Goal: Complete application form: Complete application form

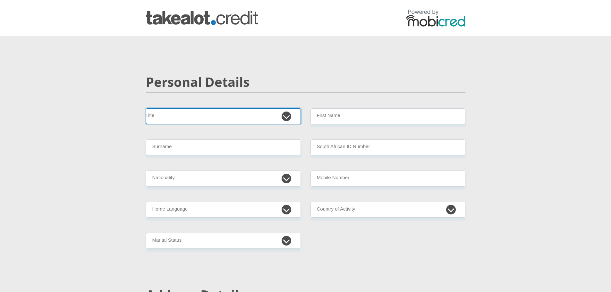
click at [272, 121] on select "Mr Ms Mrs Dr [PERSON_NAME]" at bounding box center [223, 116] width 155 height 16
select select "Mr"
click at [146, 108] on select "Mr Ms Mrs Dr [PERSON_NAME]" at bounding box center [223, 116] width 155 height 16
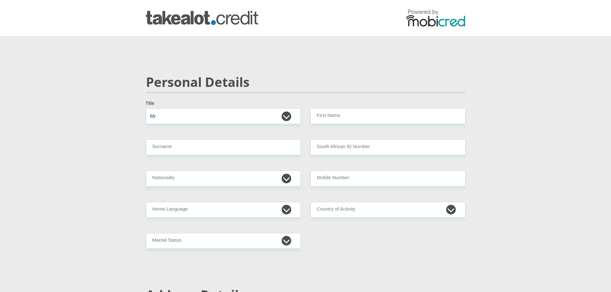
click at [312, 107] on div "Personal Details" at bounding box center [305, 91] width 329 height 34
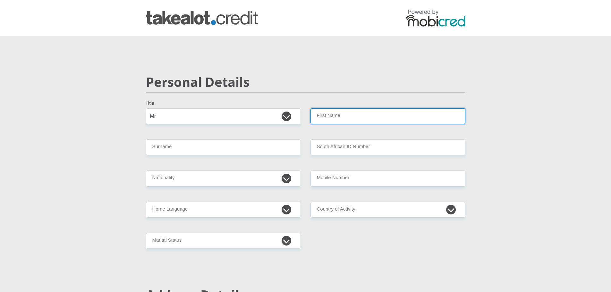
click at [322, 121] on input "First Name" at bounding box center [387, 116] width 155 height 16
type input "[PERSON_NAME]"
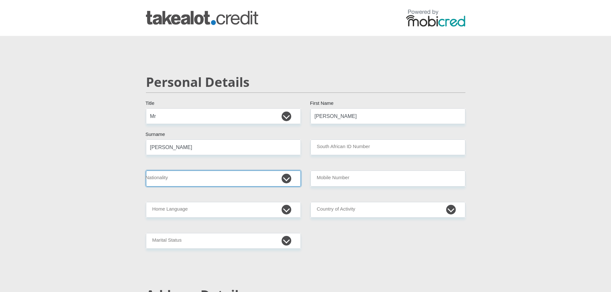
select select "ZAF"
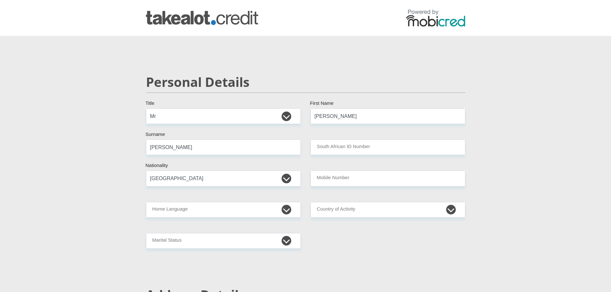
click at [347, 181] on input "Mobile Number" at bounding box center [387, 179] width 155 height 16
type input "0722039468"
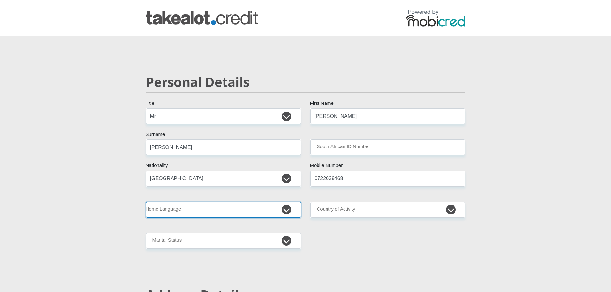
click at [282, 210] on select "Afrikaans English Sepedi South Ndebele Southern Sotho Swati Tsonga Tswana Venda…" at bounding box center [223, 210] width 155 height 16
select select "afr"
click at [146, 202] on select "Afrikaans English Sepedi South Ndebele Southern Sotho Swati Tsonga Tswana Venda…" at bounding box center [223, 210] width 155 height 16
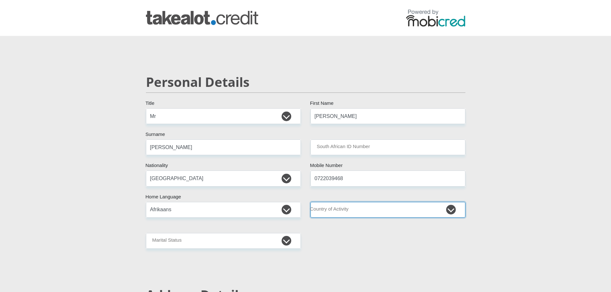
click at [340, 203] on select "[GEOGRAPHIC_DATA] [GEOGRAPHIC_DATA] [GEOGRAPHIC_DATA] [GEOGRAPHIC_DATA] [GEOGRA…" at bounding box center [387, 210] width 155 height 16
select select "ZAF"
click at [310, 202] on select "[GEOGRAPHIC_DATA] [GEOGRAPHIC_DATA] [GEOGRAPHIC_DATA] [GEOGRAPHIC_DATA] [GEOGRA…" at bounding box center [387, 210] width 155 height 16
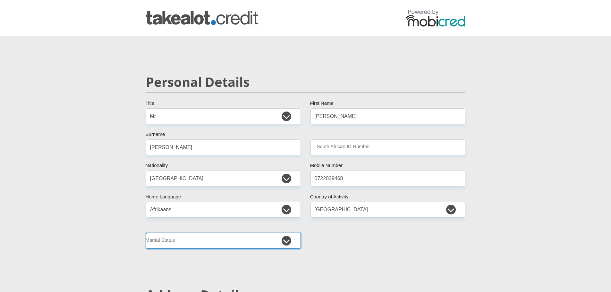
click at [288, 242] on select "Married ANC Single Divorced Widowed Married COP or Customary Law" at bounding box center [223, 241] width 155 height 16
select select "2"
click at [146, 233] on select "Married ANC Single Divorced Widowed Married COP or Customary Law" at bounding box center [223, 241] width 155 height 16
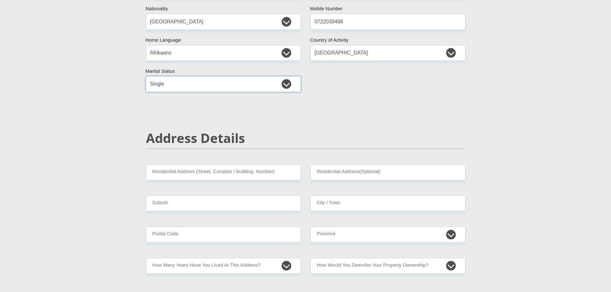
scroll to position [160, 0]
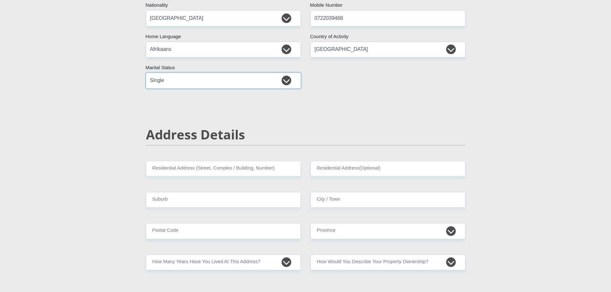
click at [288, 76] on select "Married ANC Single Divorced Widowed Married COP or Customary Law" at bounding box center [223, 81] width 155 height 16
click at [286, 78] on select "Married ANC Single Divorced Widowed Married COP or Customary Law" at bounding box center [223, 81] width 155 height 16
click at [252, 171] on input "Residential Address (Street, Complex / Building, Number)" at bounding box center [223, 169] width 155 height 16
type input "[GEOGRAPHIC_DATA]"
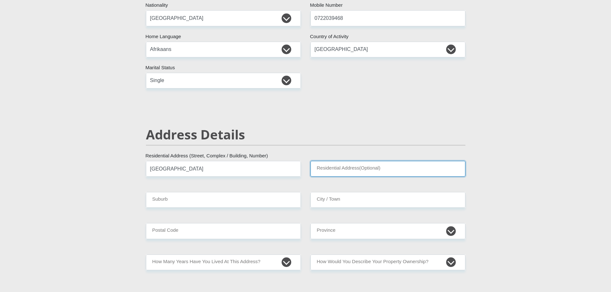
type input "19"
type input "[GEOGRAPHIC_DATA]"
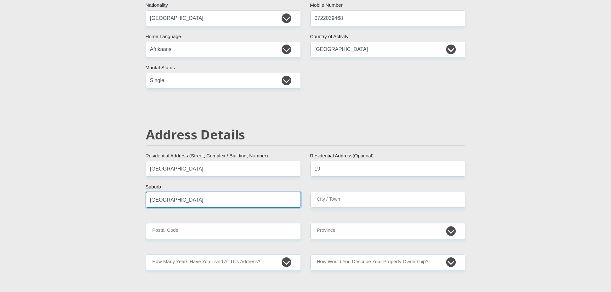
type input "[GEOGRAPHIC_DATA]"
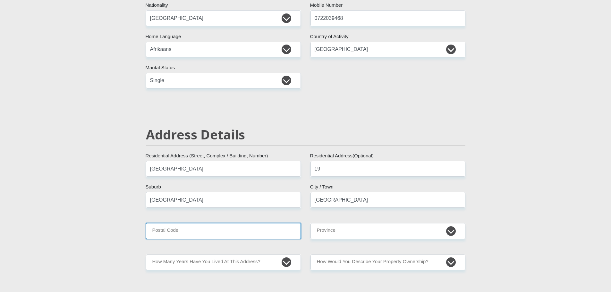
type input "1050"
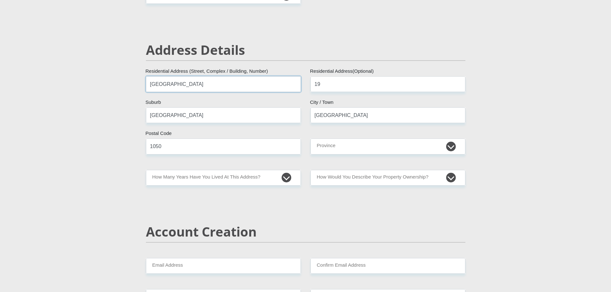
scroll to position [256, 0]
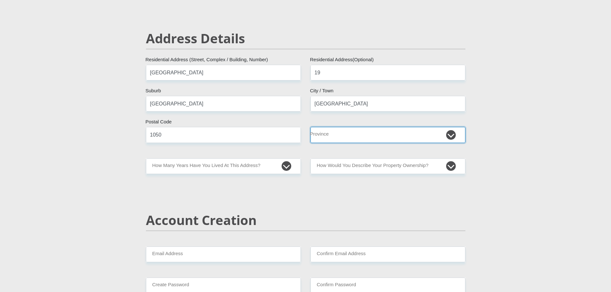
click at [324, 141] on select "Eastern Cape Free State [GEOGRAPHIC_DATA] [GEOGRAPHIC_DATA][DATE] [GEOGRAPHIC_D…" at bounding box center [387, 135] width 155 height 16
select select "[GEOGRAPHIC_DATA]"
click at [310, 127] on select "Eastern Cape Free State [GEOGRAPHIC_DATA] [GEOGRAPHIC_DATA][DATE] [GEOGRAPHIC_D…" at bounding box center [387, 135] width 155 height 16
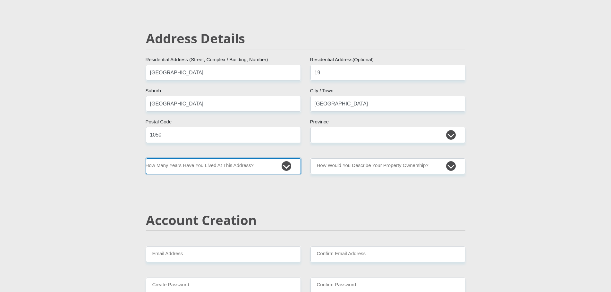
click at [289, 167] on select "less than 1 year 1-3 years 3-5 years 5+ years" at bounding box center [223, 166] width 155 height 16
select select "2"
click at [146, 158] on select "less than 1 year 1-3 years 3-5 years 5+ years" at bounding box center [223, 166] width 155 height 16
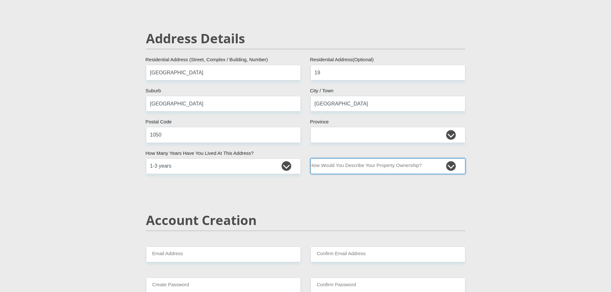
click at [340, 170] on select "Owned Rented Family Owned Company Dwelling" at bounding box center [387, 166] width 155 height 16
select select "Rented"
click at [310, 158] on select "Owned Rented Family Owned Company Dwelling" at bounding box center [387, 166] width 155 height 16
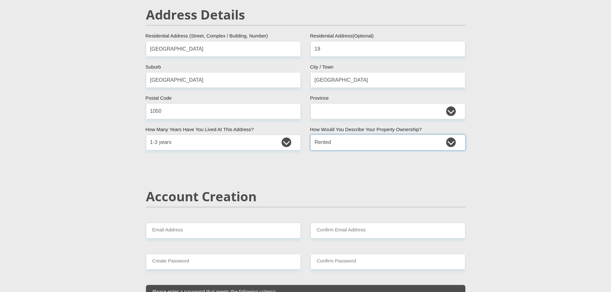
scroll to position [353, 0]
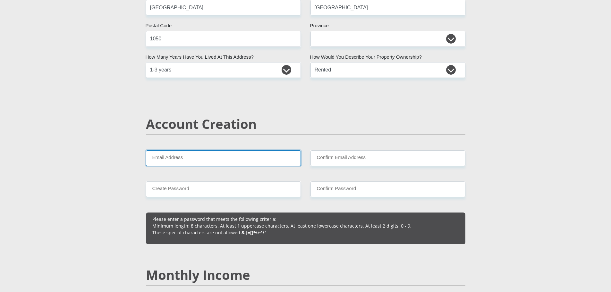
click at [231, 153] on input "Email Address" at bounding box center [223, 158] width 155 height 16
type input "[EMAIL_ADDRESS][DOMAIN_NAME]"
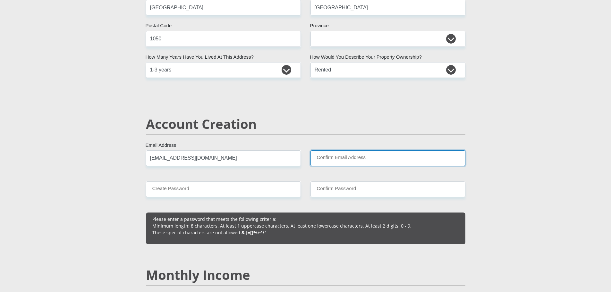
type input "[EMAIL_ADDRESS][DOMAIN_NAME]"
type input "0722039468"
type input "[PERSON_NAME]"
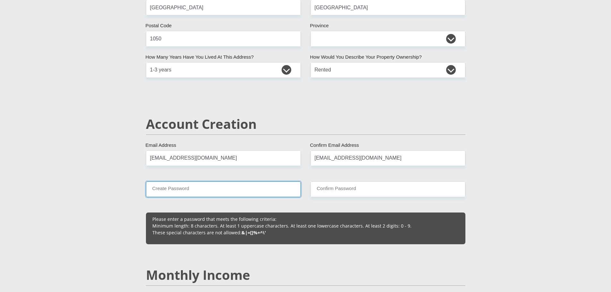
click at [219, 191] on input "Create Password" at bounding box center [223, 189] width 155 height 16
click at [189, 187] on input "Create Password" at bounding box center [223, 189] width 155 height 16
click at [169, 183] on input "Create Password" at bounding box center [223, 189] width 155 height 16
drag, startPoint x: 187, startPoint y: 192, endPoint x: 121, endPoint y: 190, distance: 66.1
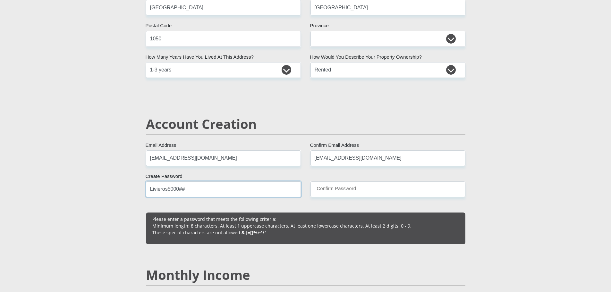
type input "Livieros5000##"
click at [324, 193] on input "Confirm Password" at bounding box center [387, 189] width 155 height 16
paste input "Livieros5000##"
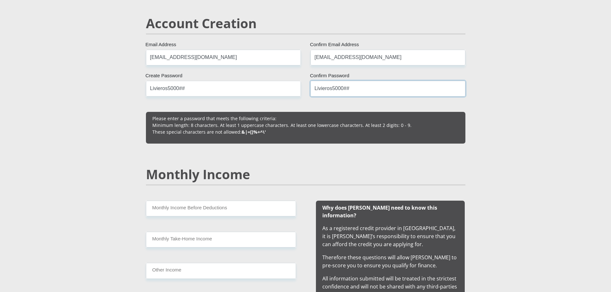
scroll to position [481, 0]
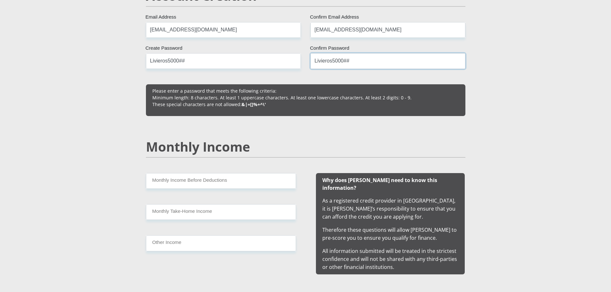
type input "Livieros5000##"
click at [203, 187] on input "Monthly Income Before Deductions" at bounding box center [221, 181] width 150 height 16
type input "7000"
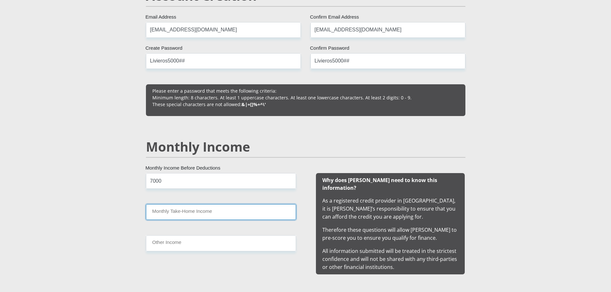
click at [192, 209] on input "Monthly Take-Home Income" at bounding box center [221, 212] width 150 height 16
type input "6930"
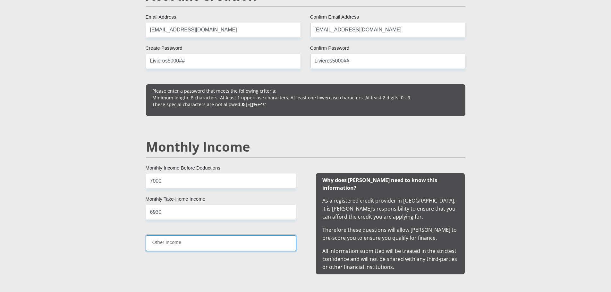
click at [183, 240] on input "Other Income" at bounding box center [221, 243] width 150 height 16
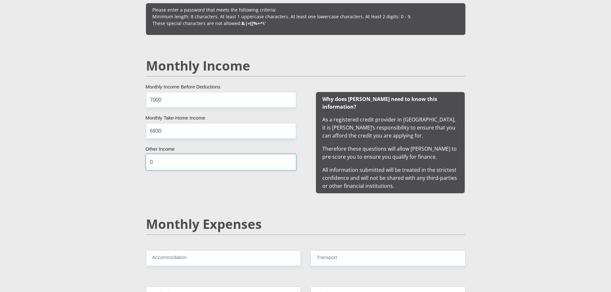
scroll to position [577, 0]
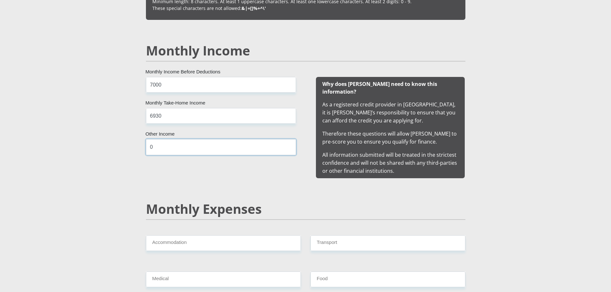
type input "0"
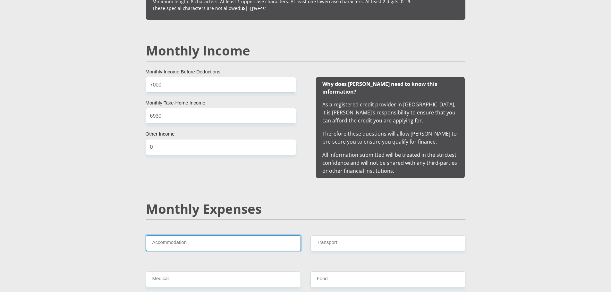
click at [160, 235] on input "Accommodation" at bounding box center [223, 243] width 155 height 16
type input "0"
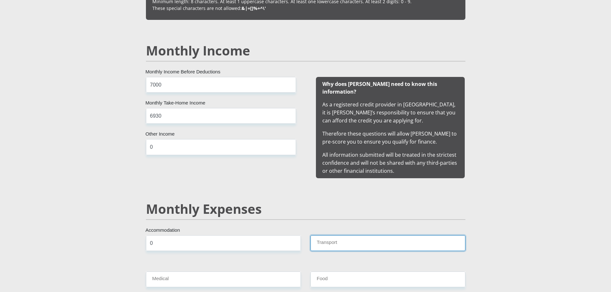
click at [335, 236] on input "Transport" at bounding box center [387, 243] width 155 height 16
type input "750"
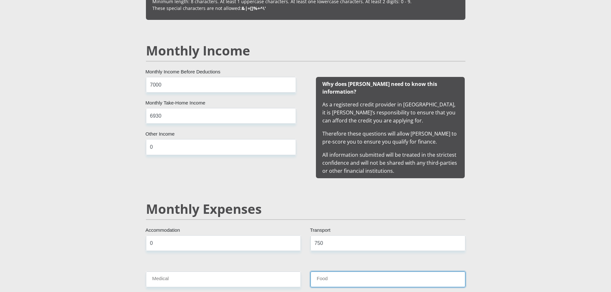
click at [327, 277] on input "Food" at bounding box center [387, 280] width 155 height 16
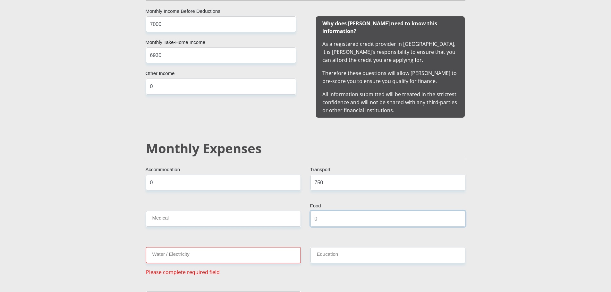
scroll to position [641, 0]
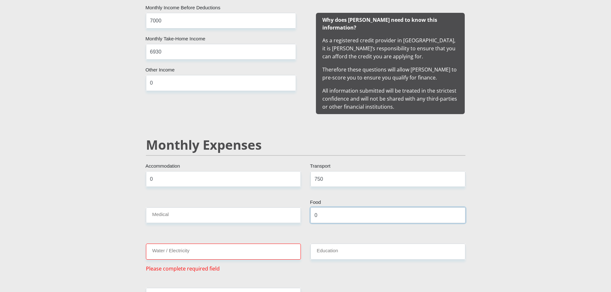
type input "0"
click at [187, 211] on input "Medical" at bounding box center [223, 215] width 155 height 16
type input "0"
click at [187, 246] on input "Water / Electricity" at bounding box center [223, 252] width 155 height 16
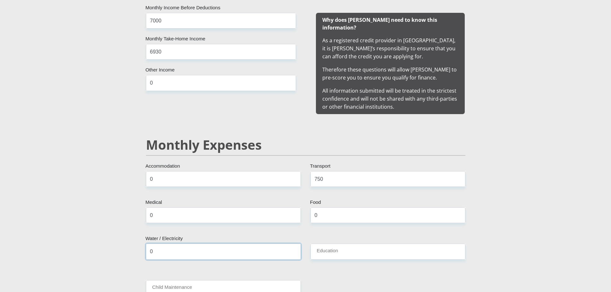
type input "0"
click at [330, 244] on input "Education" at bounding box center [387, 252] width 155 height 16
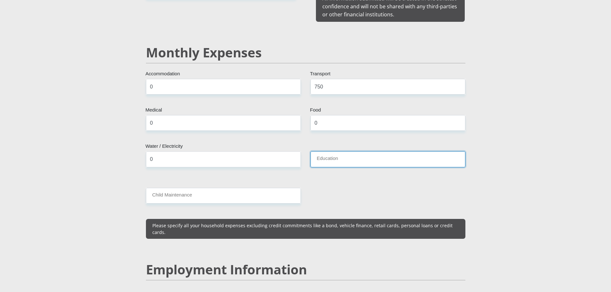
scroll to position [769, 0]
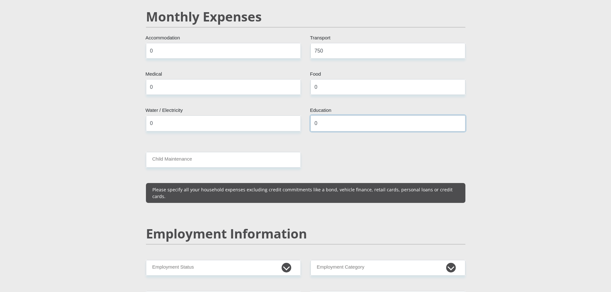
type input "0"
click at [170, 155] on input "Child Maintenance" at bounding box center [223, 160] width 155 height 16
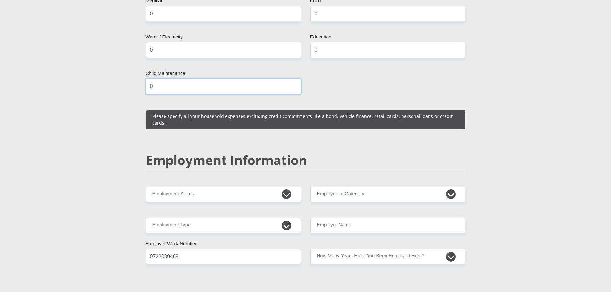
scroll to position [866, 0]
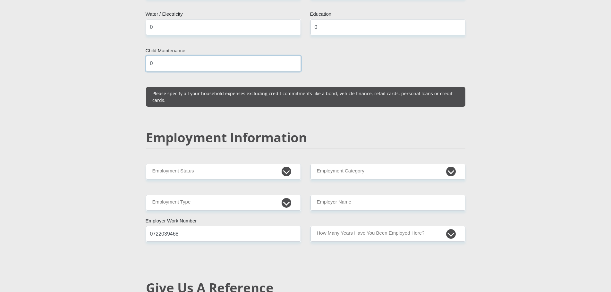
type input "0"
click at [170, 164] on select "Permanent/Full-time Part-time/Casual [DEMOGRAPHIC_DATA] Worker Self-Employed Ho…" at bounding box center [223, 172] width 155 height 16
select select "1"
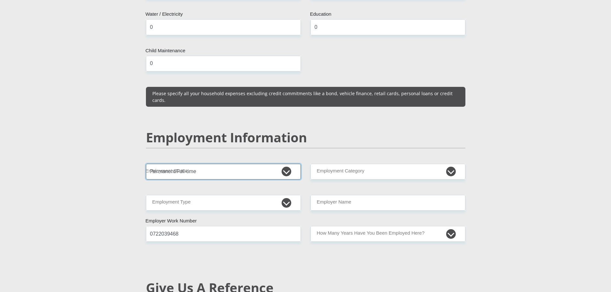
click at [146, 164] on select "Permanent/Full-time Part-time/Casual [DEMOGRAPHIC_DATA] Worker Self-Employed Ho…" at bounding box center [223, 172] width 155 height 16
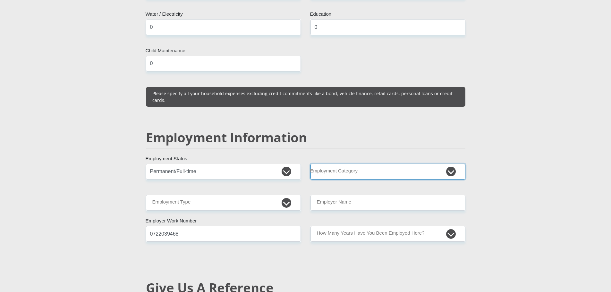
click at [337, 164] on select "AGRICULTURE ALCOHOL & TOBACCO CONSTRUCTION MATERIALS METALLURGY EQUIPMENT FOR R…" at bounding box center [387, 172] width 155 height 16
select select "59"
click at [310, 164] on select "AGRICULTURE ALCOHOL & TOBACCO CONSTRUCTION MATERIALS METALLURGY EQUIPMENT FOR R…" at bounding box center [387, 172] width 155 height 16
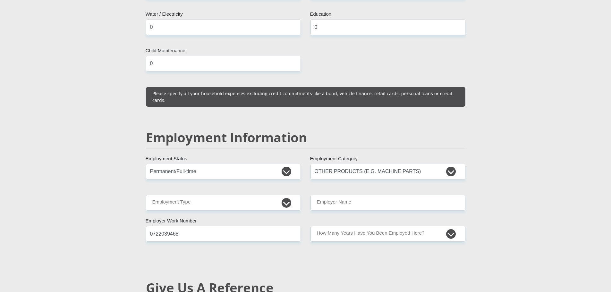
click at [329, 197] on div "Mr Ms Mrs Dr [PERSON_NAME] Title [PERSON_NAME] First Name [PERSON_NAME] South A…" at bounding box center [305, 157] width 329 height 1829
click at [333, 195] on input "Employer Name" at bounding box center [387, 203] width 155 height 16
type input "Annerine"
click at [284, 195] on select "College/Lecturer Craft Seller Creative Driver Executive Farmer Forces - Non Com…" at bounding box center [223, 203] width 155 height 16
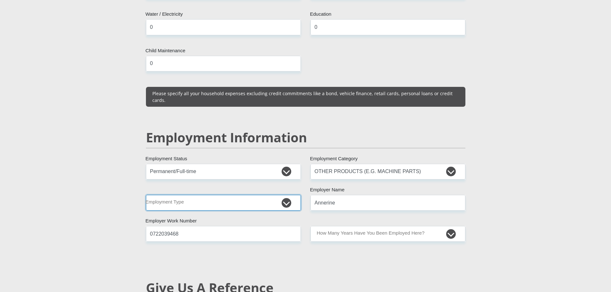
click at [284, 195] on select "College/Lecturer Craft Seller Creative Driver Executive Farmer Forces - Non Com…" at bounding box center [223, 203] width 155 height 16
select select "Production/Manufacturing"
click at [146, 195] on select "College/Lecturer Craft Seller Creative Driver Executive Farmer Forces - Non Com…" at bounding box center [223, 203] width 155 height 16
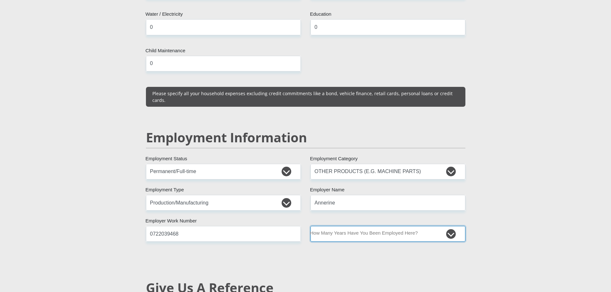
click at [355, 226] on select "less than 1 year 1-3 years 3-5 years 5+ years" at bounding box center [387, 234] width 155 height 16
select select "6"
click at [310, 226] on select "less than 1 year 1-3 years 3-5 years 5+ years" at bounding box center [387, 234] width 155 height 16
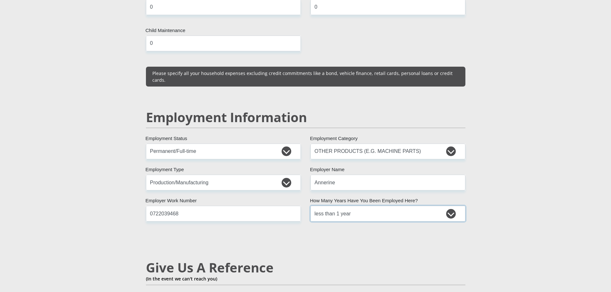
scroll to position [994, 0]
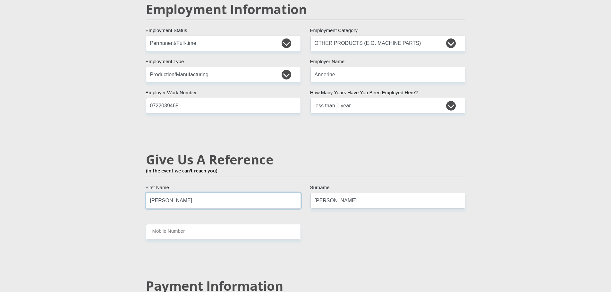
drag, startPoint x: 181, startPoint y: 190, endPoint x: 157, endPoint y: 190, distance: 24.0
click at [157, 193] on input "[PERSON_NAME]" at bounding box center [223, 201] width 155 height 16
type input "[PERSON_NAME]"
click at [161, 224] on input "Mobile Number" at bounding box center [223, 232] width 155 height 16
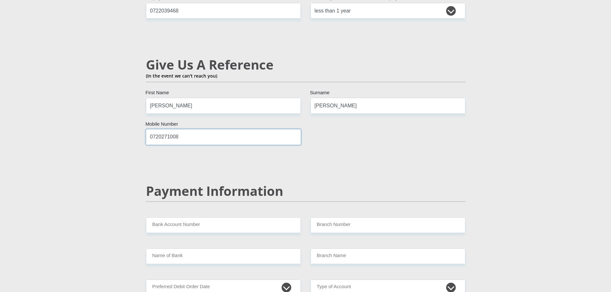
scroll to position [1090, 0]
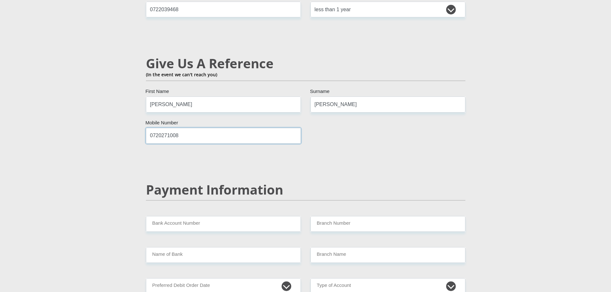
type input "0720271008"
click at [161, 216] on input "Bank Account Number" at bounding box center [223, 224] width 155 height 16
click at [333, 216] on input "Branch Number" at bounding box center [387, 224] width 155 height 16
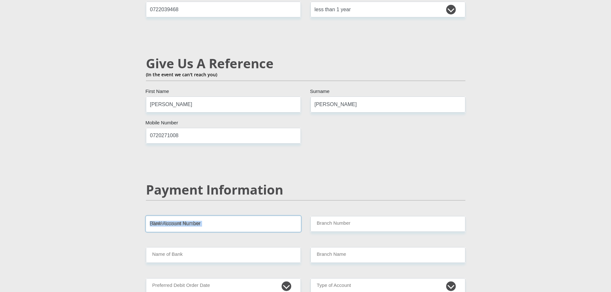
click at [227, 216] on input "Bank Account Number" at bounding box center [223, 224] width 155 height 16
type input "10251943699"
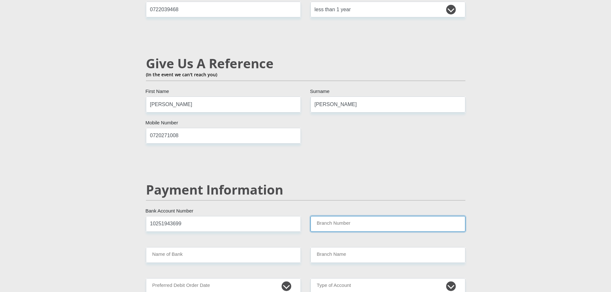
click at [330, 216] on input "Branch Number" at bounding box center [387, 224] width 155 height 16
click at [333, 216] on input "Branch Number" at bounding box center [387, 224] width 155 height 16
type input "052650"
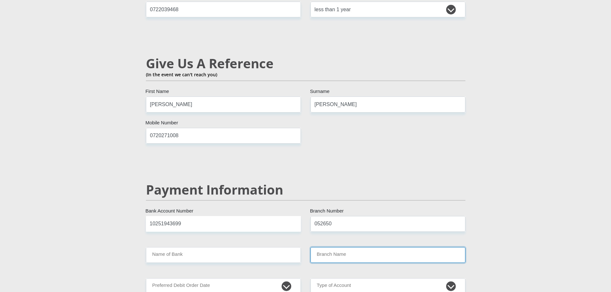
click at [332, 247] on input "Branch Name" at bounding box center [387, 255] width 155 height 16
type input "STANDARD BANK"
type input "MIDDELBURG MPUMALANGA"
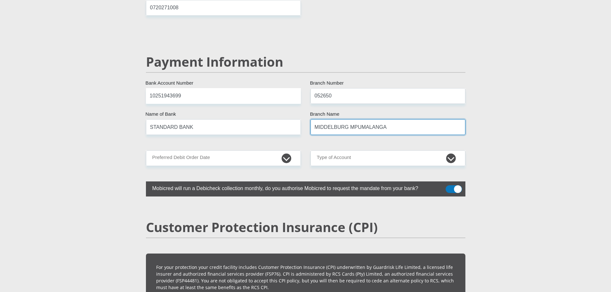
scroll to position [1218, 0]
click at [284, 150] on select "1st 2nd 3rd 4th 5th 7th 18th 19th 20th 21st 22nd 23rd 24th 25th 26th 27th 28th …" at bounding box center [223, 158] width 155 height 16
select select "1"
click at [146, 150] on select "1st 2nd 3rd 4th 5th 7th 18th 19th 20th 21st 22nd 23rd 24th 25th 26th 27th 28th …" at bounding box center [223, 158] width 155 height 16
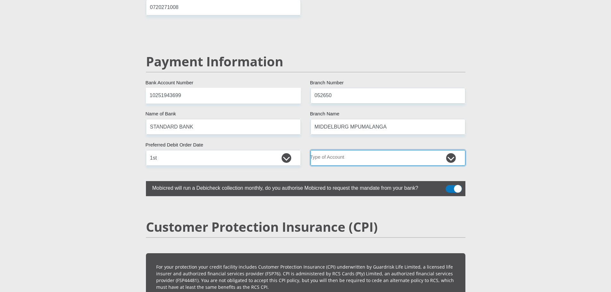
click at [406, 150] on select "Cheque Savings" at bounding box center [387, 158] width 155 height 16
select select "CUR"
click at [310, 150] on select "Cheque Savings" at bounding box center [387, 158] width 155 height 16
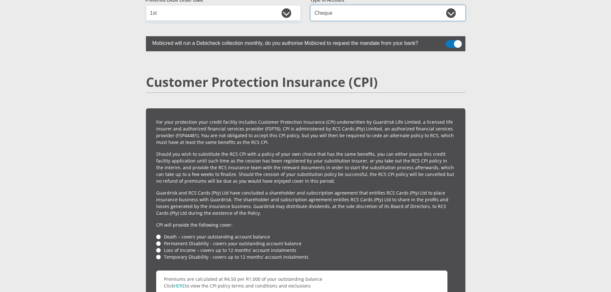
scroll to position [1378, 0]
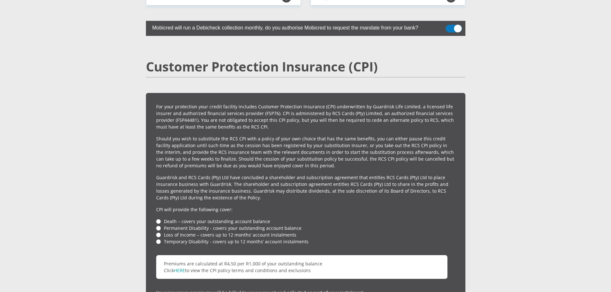
click at [162, 218] on li "Death – covers your outstanding account balance" at bounding box center [305, 221] width 299 height 7
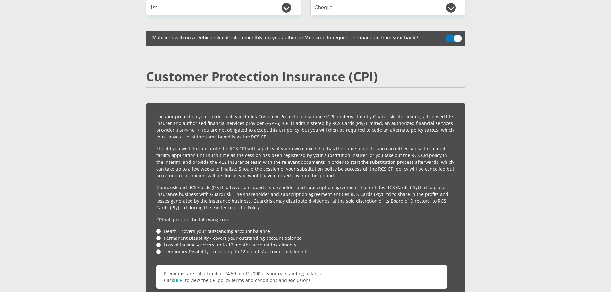
click at [158, 206] on div "For your protection your credit facility includes Customer Protection Insurance…" at bounding box center [305, 237] width 319 height 269
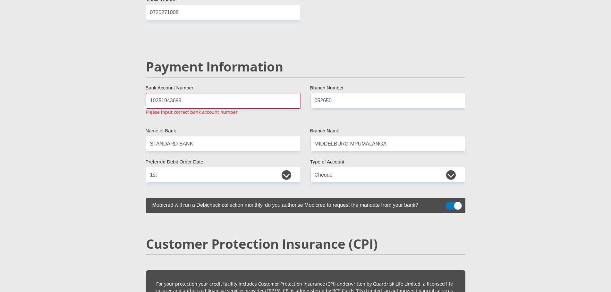
scroll to position [1211, 0]
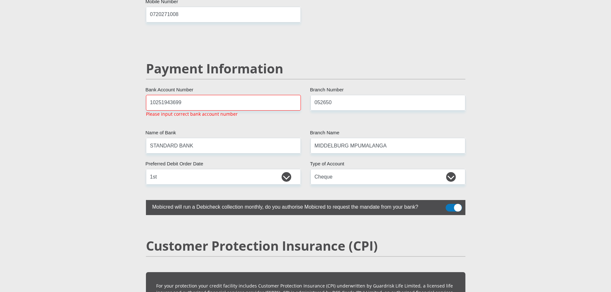
click at [192, 95] on input "10251943699" at bounding box center [223, 103] width 155 height 16
drag, startPoint x: 190, startPoint y: 85, endPoint x: 127, endPoint y: 81, distance: 63.6
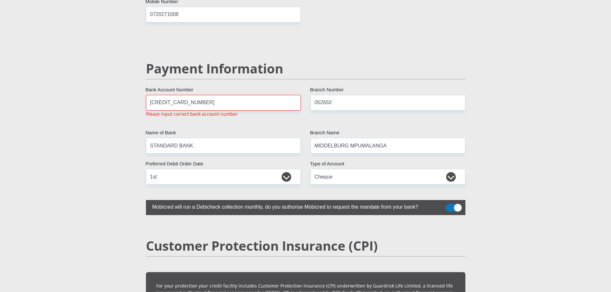
click at [180, 95] on input "[CREDIT_CARD_NUMBER]" at bounding box center [223, 103] width 155 height 16
click at [347, 169] on select "Cheque Savings" at bounding box center [387, 177] width 155 height 16
click at [345, 169] on select "Cheque Savings" at bounding box center [387, 177] width 155 height 16
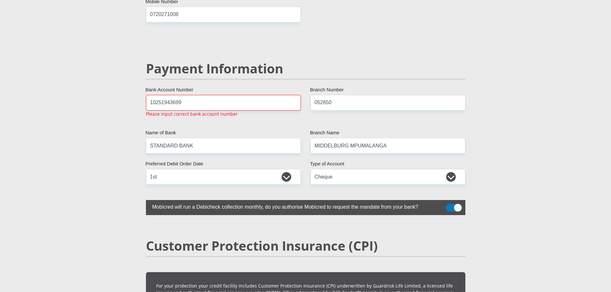
click at [161, 95] on input "10251943699" at bounding box center [223, 103] width 155 height 16
click at [155, 95] on input "1025 1943699" at bounding box center [223, 103] width 155 height 16
click at [170, 95] on input "10 25 1943699" at bounding box center [223, 103] width 155 height 16
click at [172, 95] on input "10 25 1943699" at bounding box center [223, 103] width 155 height 16
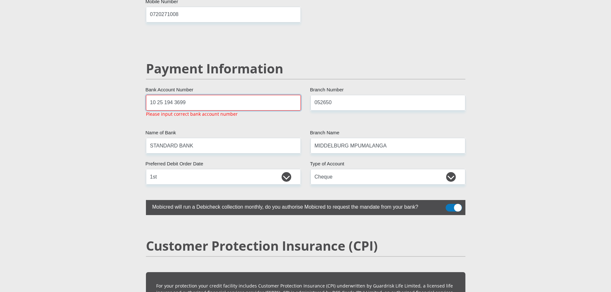
click at [182, 95] on input "10 25 194 3699" at bounding box center [223, 103] width 155 height 16
type input "10 25 194 369 9"
click at [212, 61] on h2 "Payment Information" at bounding box center [305, 68] width 319 height 15
click at [201, 95] on input "10 25 194 369 9" at bounding box center [223, 103] width 155 height 16
drag, startPoint x: 227, startPoint y: 92, endPoint x: 108, endPoint y: 84, distance: 118.5
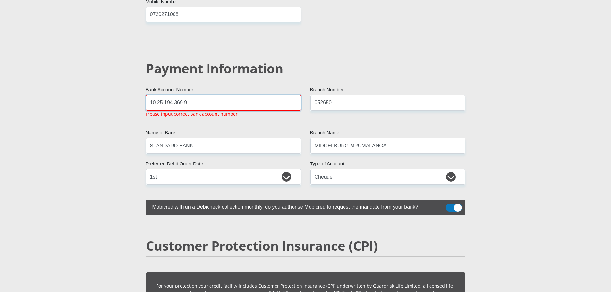
type input "10251943699"
click at [213, 95] on input "10251943699" at bounding box center [223, 103] width 155 height 16
click at [160, 111] on p "Please input correct bank account number" at bounding box center [192, 114] width 92 height 7
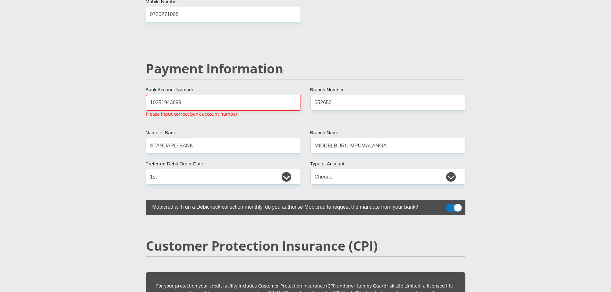
click at [160, 111] on p "Please input correct bank account number" at bounding box center [192, 114] width 92 height 7
click at [431, 169] on select "Cheque Savings" at bounding box center [387, 177] width 155 height 16
select select "SAV"
click at [310, 169] on select "Cheque Savings" at bounding box center [387, 177] width 155 height 16
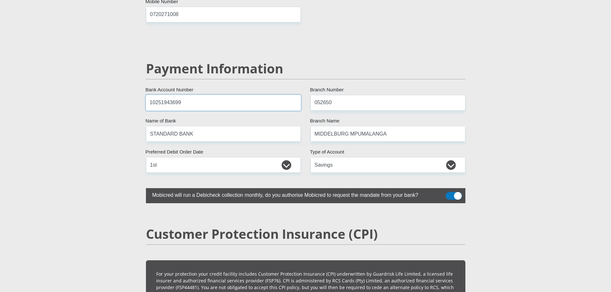
click at [210, 95] on input "10251943699" at bounding box center [223, 103] width 155 height 16
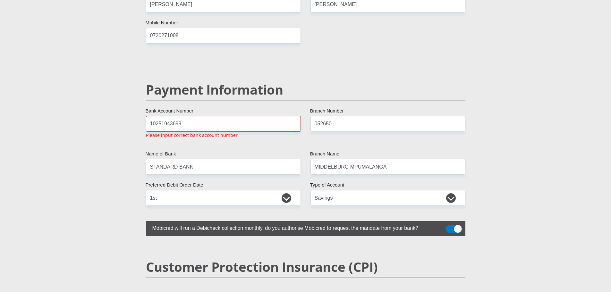
scroll to position [1119, 0]
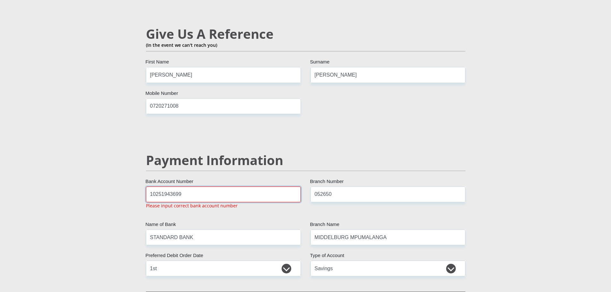
drag, startPoint x: 181, startPoint y: 179, endPoint x: 108, endPoint y: 172, distance: 73.4
type input "[CREDIT_CARD_NUMBER]"
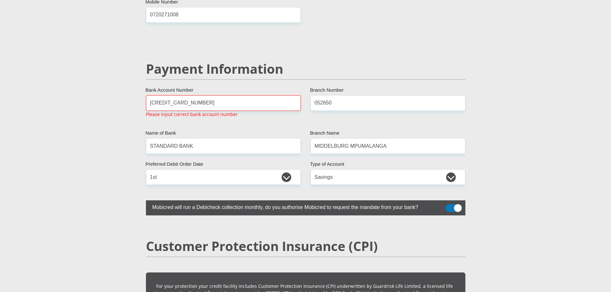
scroll to position [1211, 0]
click at [363, 169] on select "Cheque Savings" at bounding box center [387, 177] width 155 height 16
select select "CUR"
click at [310, 169] on select "Cheque Savings" at bounding box center [387, 177] width 155 height 16
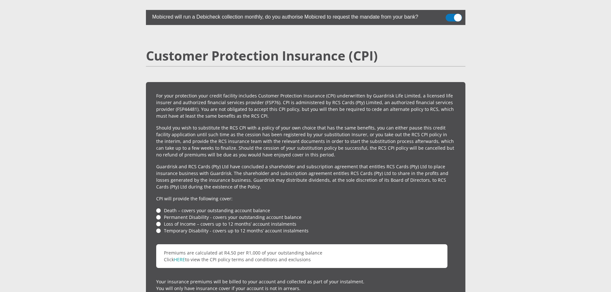
scroll to position [1403, 0]
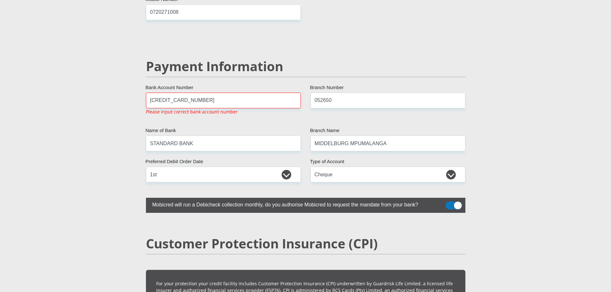
scroll to position [1211, 0]
